Goal: Task Accomplishment & Management: Use online tool/utility

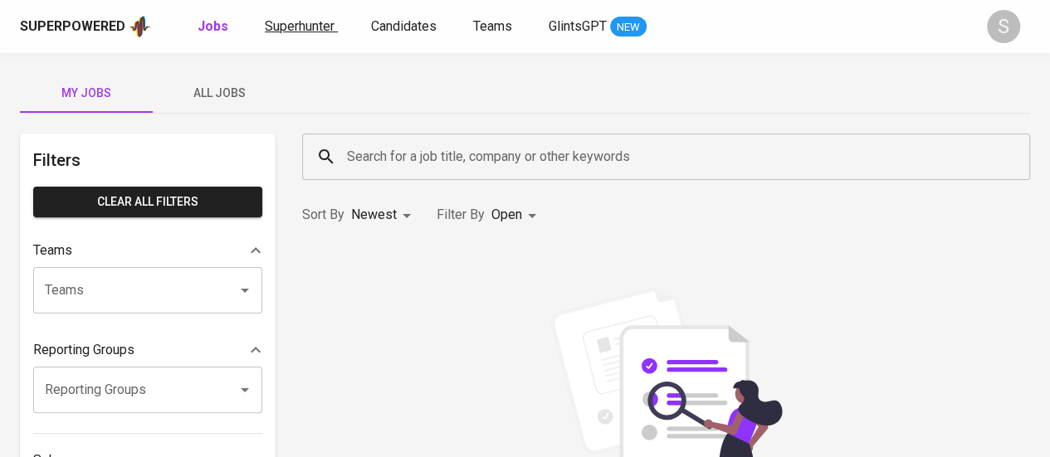
click at [317, 23] on span "Superhunter" at bounding box center [300, 26] width 70 height 16
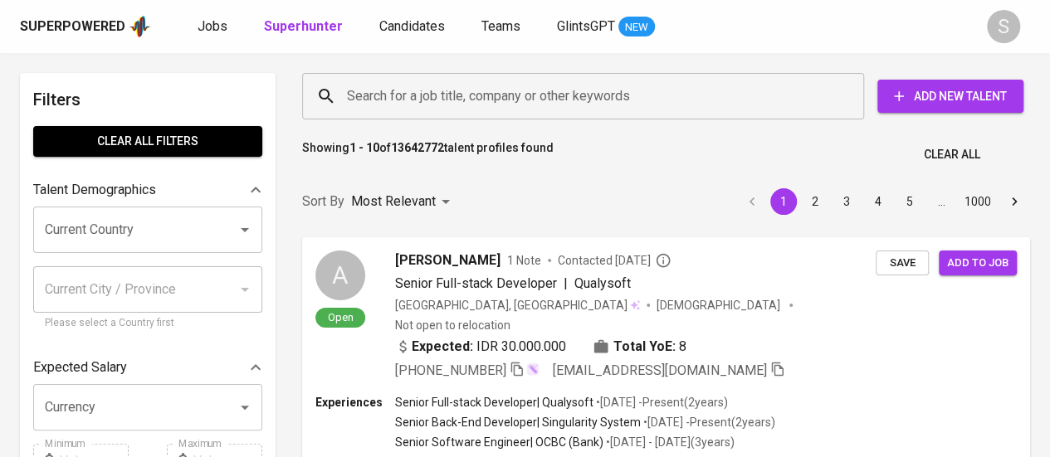
click at [483, 85] on input "Search for a job title, company or other keywords" at bounding box center [587, 96] width 489 height 32
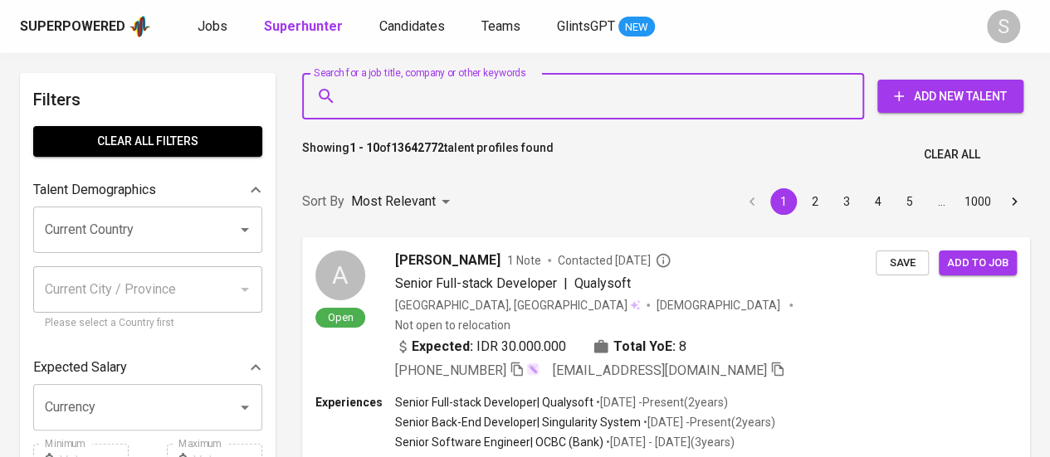
paste input "prasojochandrabuana@gmail.com"
type input "prasojochandrabuana@gmail.com"
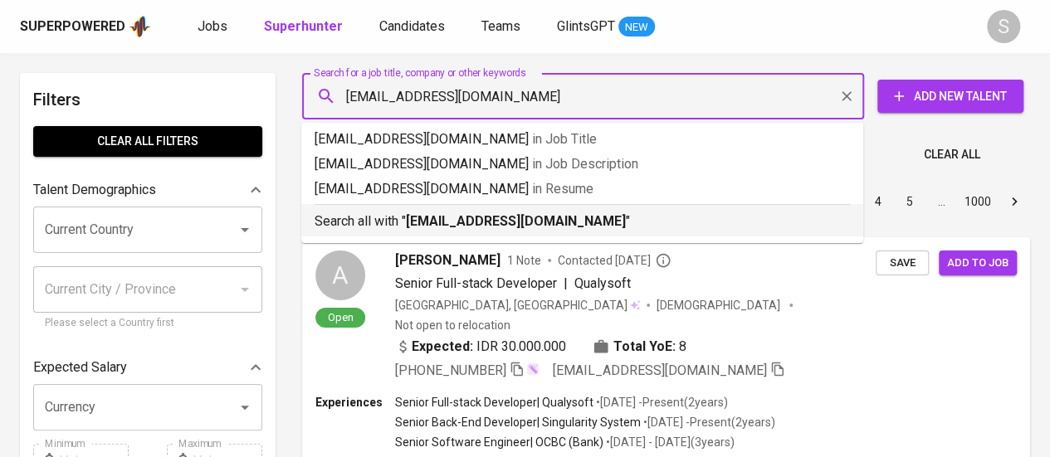
click at [417, 222] on b "prasojochandrabuana@gmail.com" at bounding box center [516, 221] width 220 height 16
click at [550, 217] on div "Sort By Most Relevant MOST_RELEVANT 1 2 3 4 5 … 1000" at bounding box center [666, 202] width 748 height 51
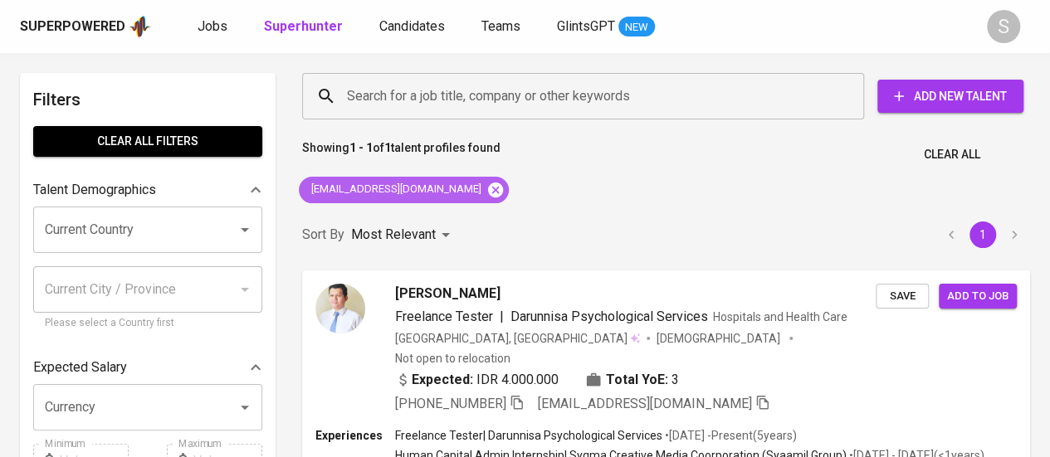
click at [488, 185] on icon at bounding box center [495, 189] width 15 height 15
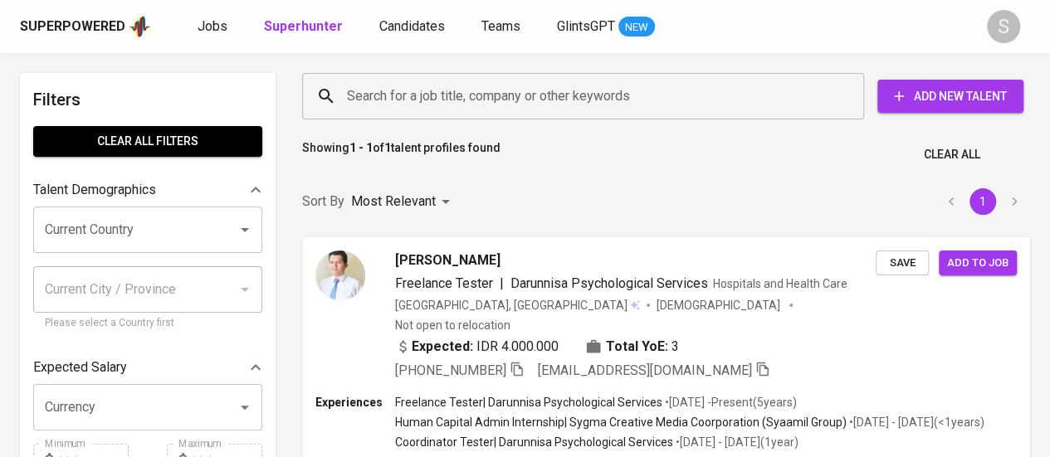
click at [509, 84] on input "Search for a job title, company or other keywords" at bounding box center [587, 96] width 489 height 32
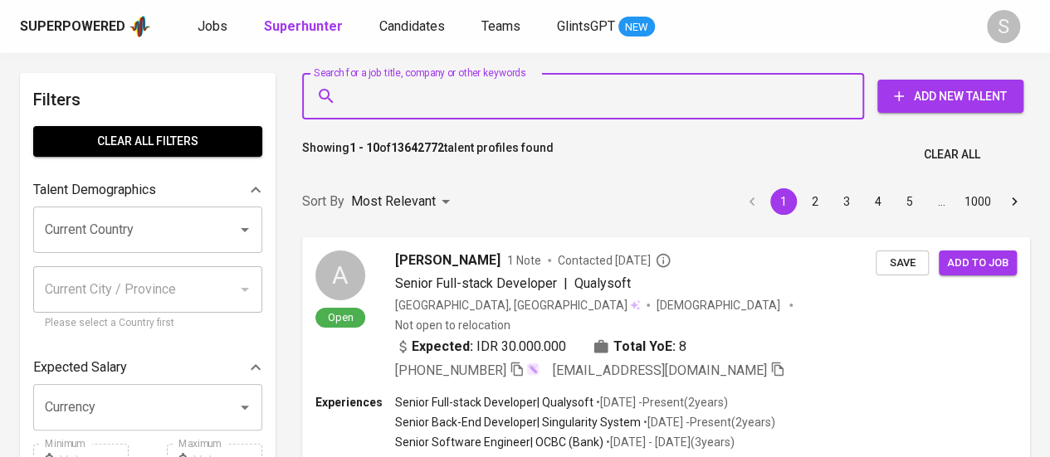
paste input "rudhaniulfah@gmail.com"
type input "rudhaniulfah@gmail.com"
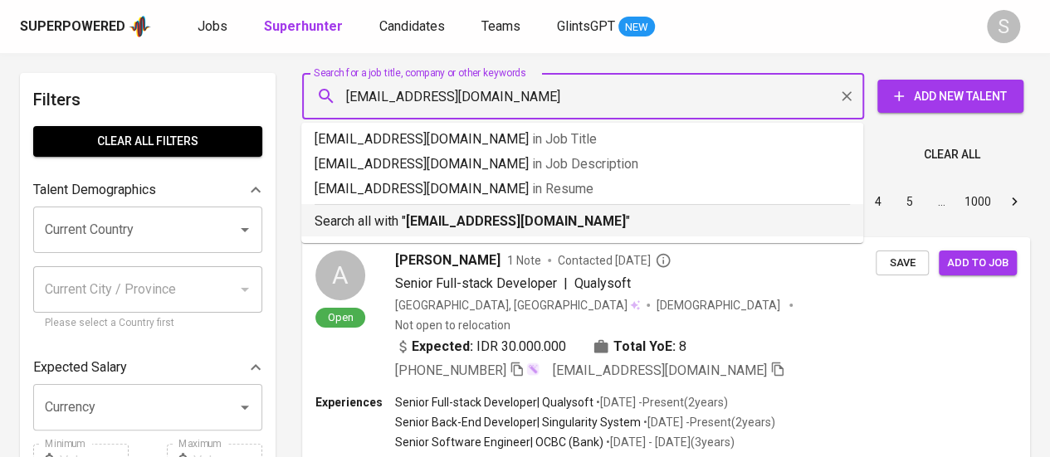
click at [485, 232] on li "Search all with " rudhaniulfah@gmail.com "" at bounding box center [582, 220] width 562 height 32
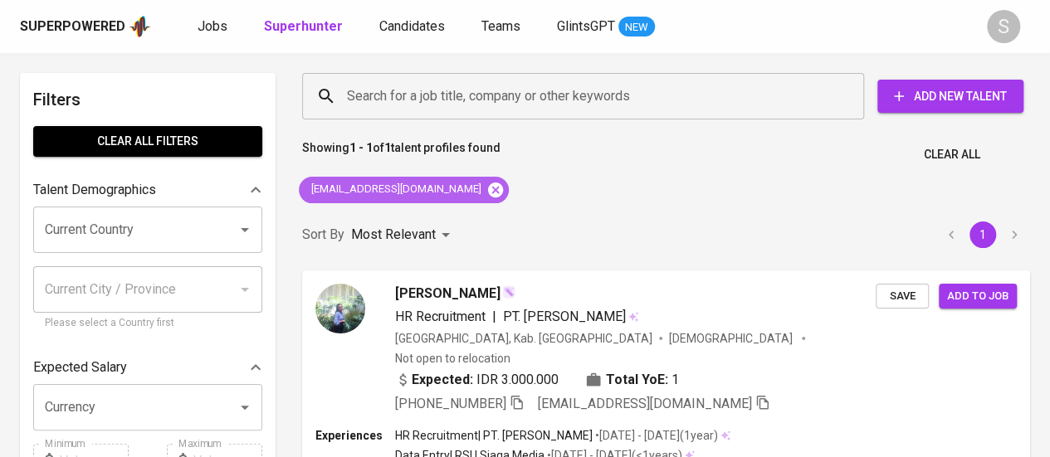
click at [488, 188] on icon at bounding box center [495, 189] width 15 height 15
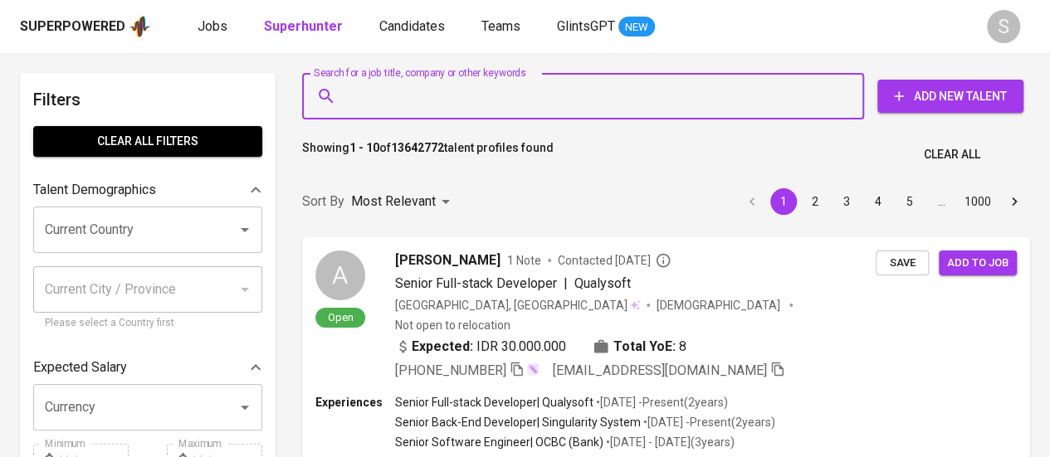
click at [551, 100] on input "Search for a job title, company or other keywords" at bounding box center [587, 96] width 489 height 32
paste input "maltamaresa@gmail.com"
type input "maltamaresa@gmail.com"
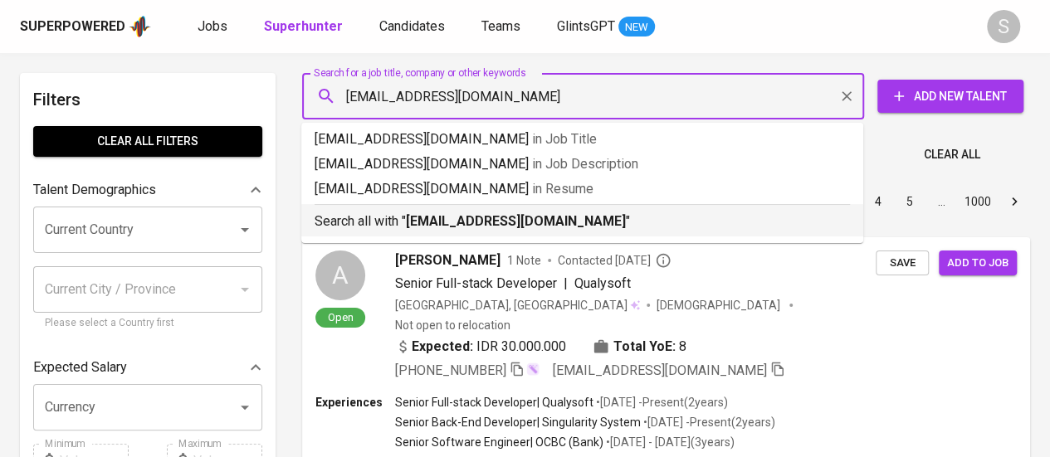
click at [525, 207] on div "Search all with " maltamaresa@gmail.com "" at bounding box center [582, 217] width 535 height 27
click at [526, 211] on div "Sort By Most Relevant MOST_RELEVANT 1 2 3 4 5 … 1000" at bounding box center [666, 202] width 748 height 51
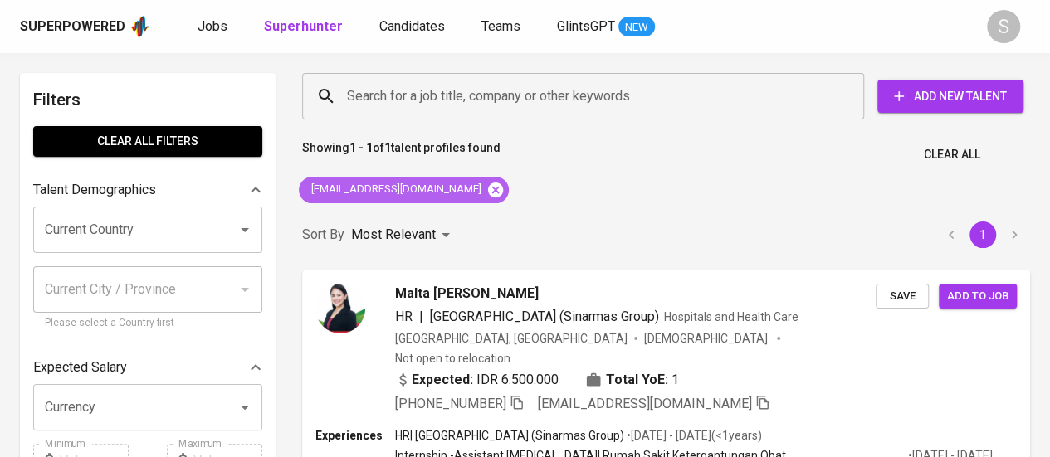
click at [488, 193] on icon at bounding box center [495, 189] width 15 height 15
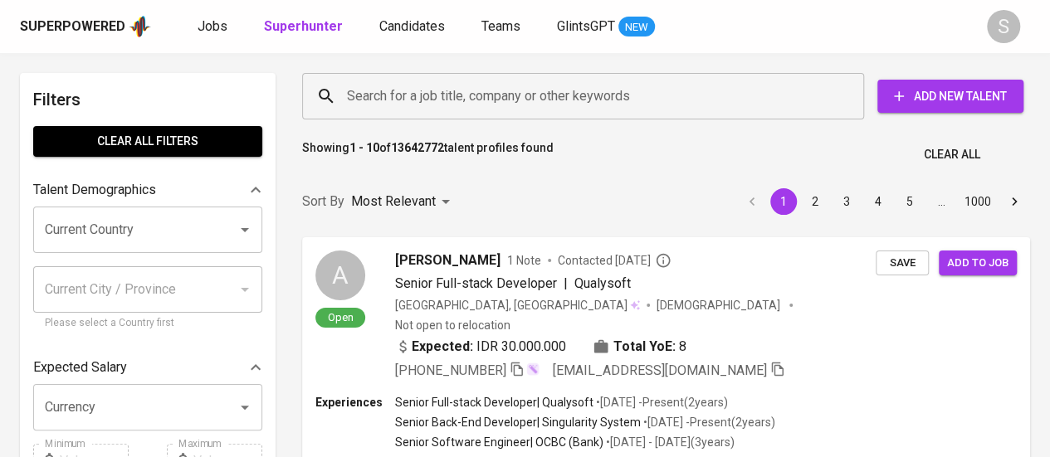
click at [533, 91] on input "Search for a job title, company or other keywords" at bounding box center [587, 96] width 489 height 32
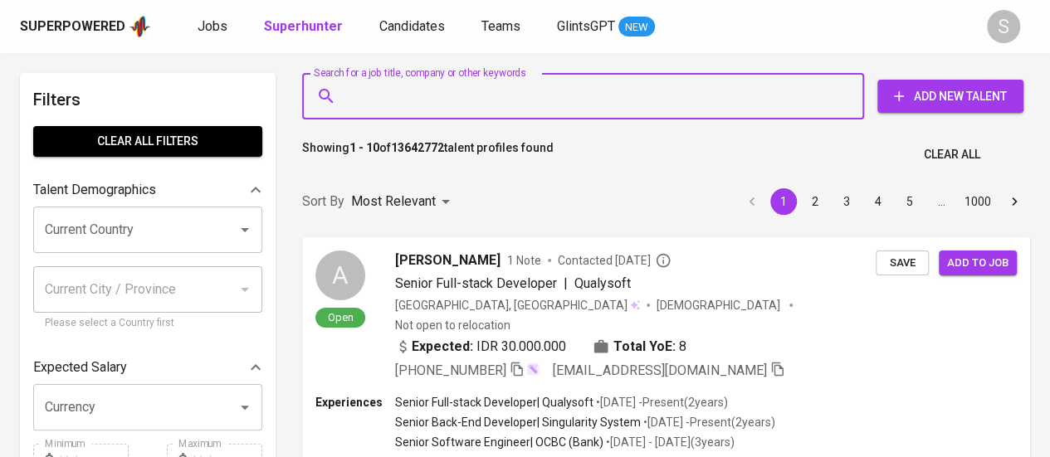
paste input "[EMAIL_ADDRESS][DOMAIN_NAME]"
type input "[EMAIL_ADDRESS][DOMAIN_NAME]"
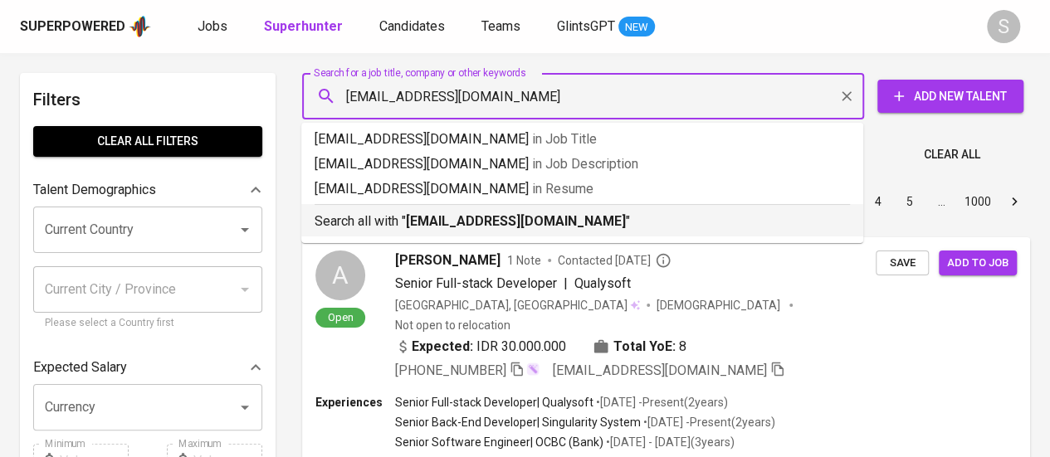
click at [470, 204] on hr at bounding box center [582, 204] width 535 height 1
click at [483, 212] on div "Sort By Most Relevant MOST_RELEVANT 1 2 3 4 5 … 1000" at bounding box center [666, 202] width 748 height 51
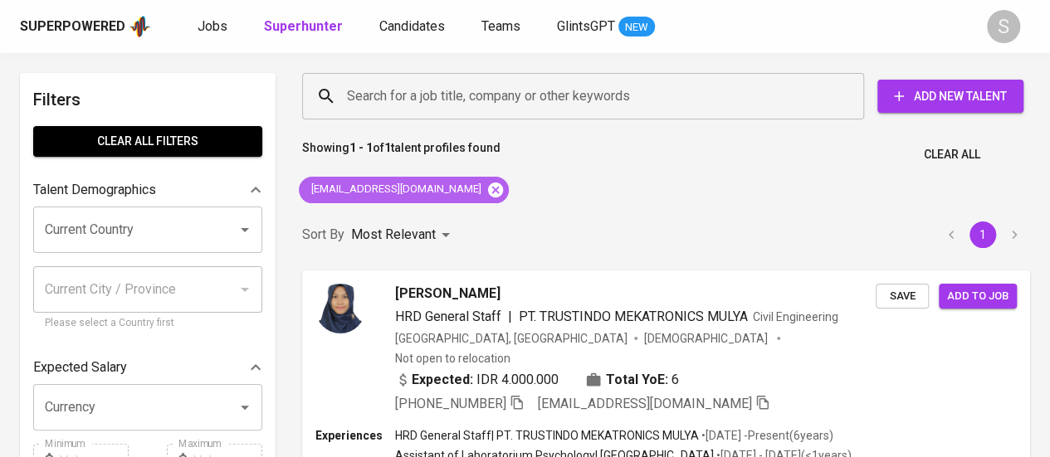
click at [488, 193] on icon at bounding box center [495, 189] width 15 height 15
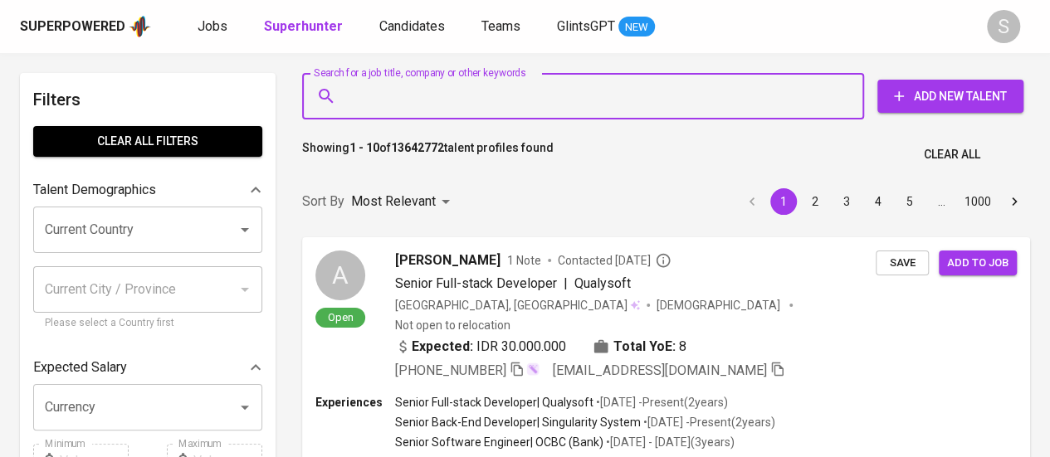
click at [456, 90] on input "Search for a job title, company or other keywords" at bounding box center [587, 96] width 489 height 32
paste input "[EMAIL_ADDRESS][DOMAIN_NAME]"
type input "[EMAIL_ADDRESS][DOMAIN_NAME]"
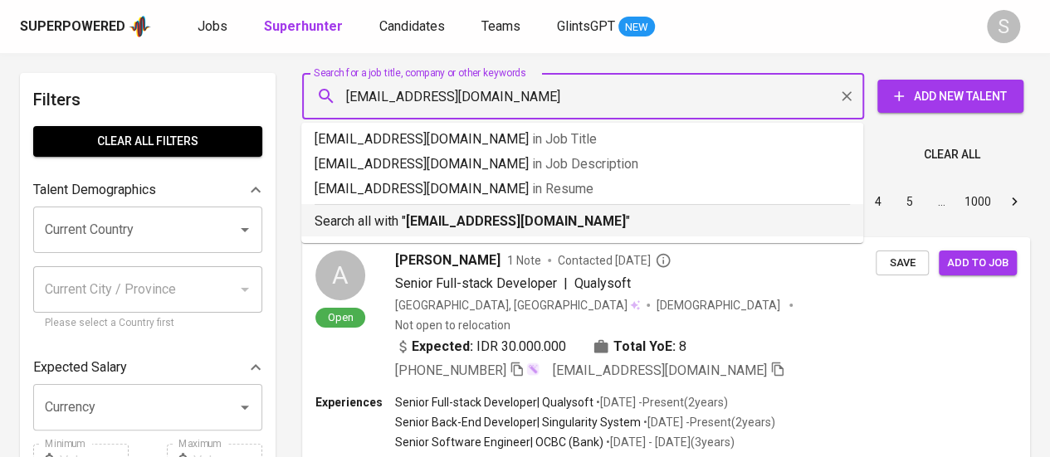
click at [383, 233] on li "Search all with " [EMAIL_ADDRESS][DOMAIN_NAME] "" at bounding box center [582, 220] width 562 height 32
